Goal: Find specific page/section: Find specific page/section

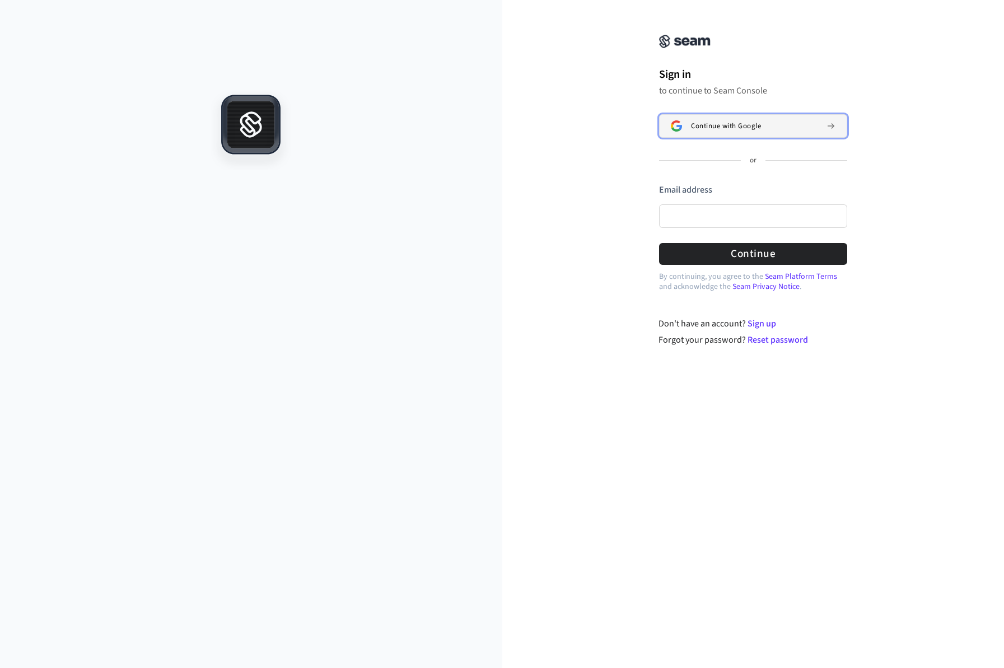
click at [725, 134] on button "Continue with Google" at bounding box center [753, 126] width 188 height 24
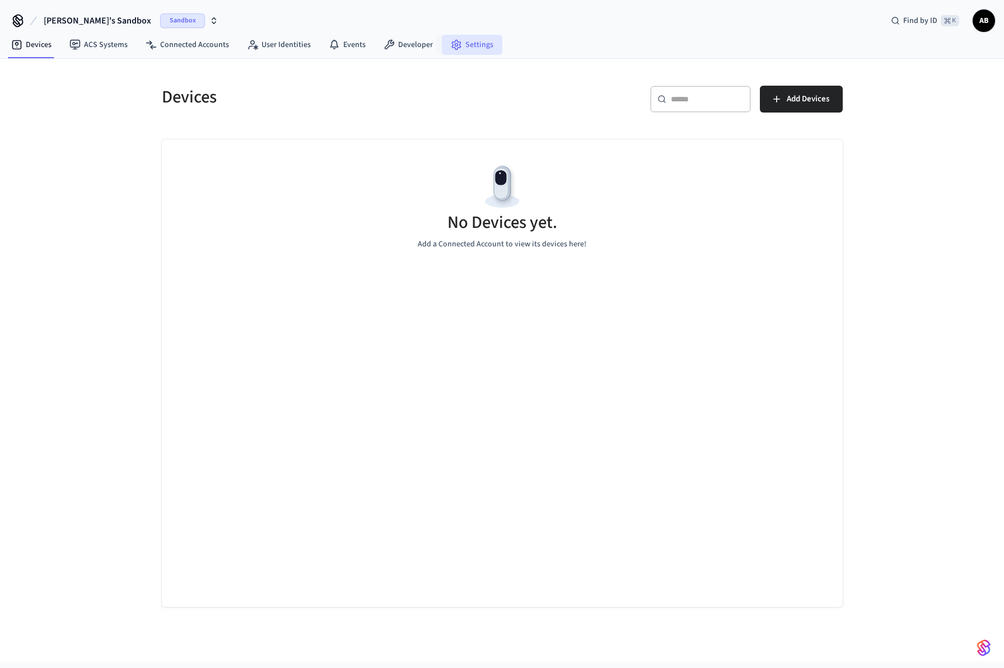
click at [473, 46] on link "Settings" at bounding box center [472, 45] width 60 height 20
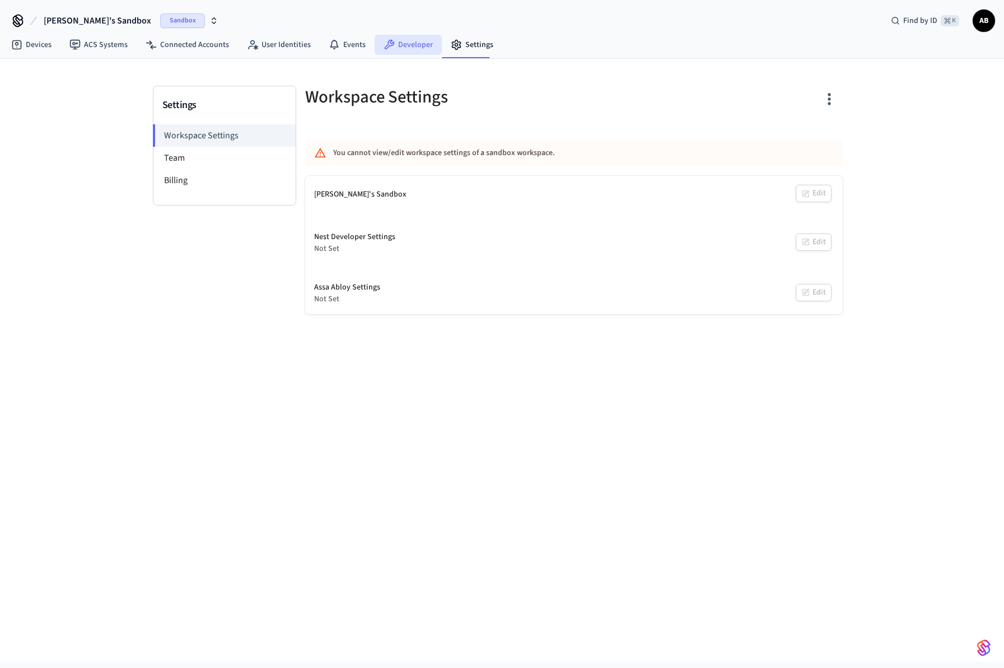
click at [409, 45] on link "Developer" at bounding box center [408, 45] width 67 height 20
